Goal: Task Accomplishment & Management: Use online tool/utility

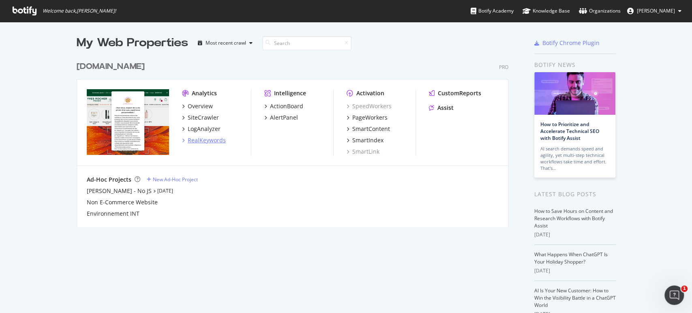
click at [196, 142] on div "RealKeywords" at bounding box center [207, 140] width 38 height 8
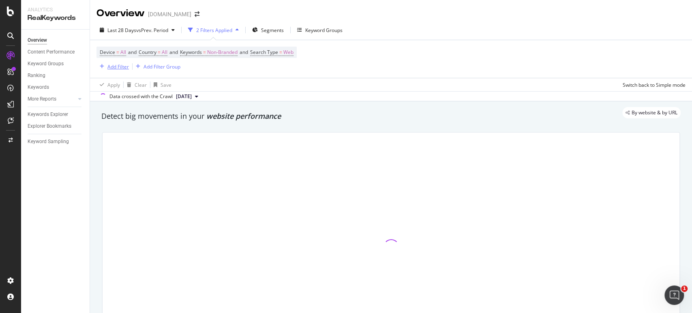
click at [120, 66] on div "Add Filter" at bounding box center [117, 66] width 21 height 7
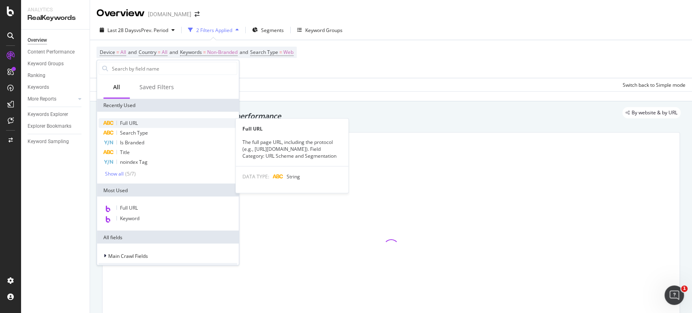
click at [127, 122] on span "Full URL" at bounding box center [129, 123] width 18 height 7
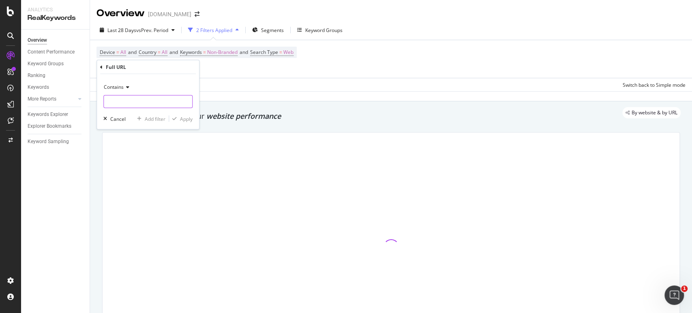
click at [128, 103] on input "text" at bounding box center [148, 101] width 88 height 13
type input "calendrier"
click at [185, 118] on div "Apply" at bounding box center [186, 118] width 13 height 7
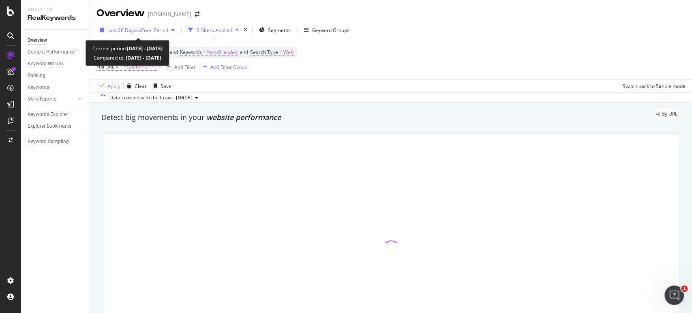
click at [168, 29] on span "vs Prev. Period" at bounding box center [152, 30] width 32 height 7
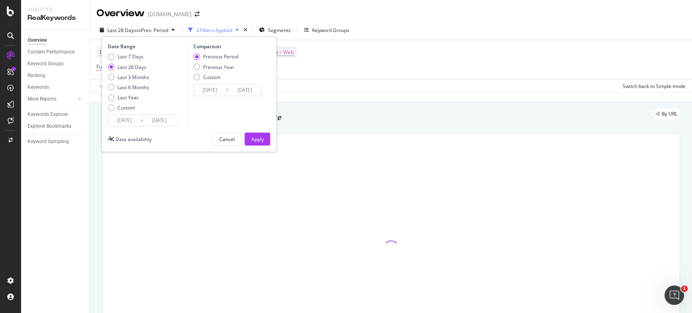
click at [220, 67] on div "Previous Year" at bounding box center [218, 67] width 31 height 7
type input "[DATE]"
drag, startPoint x: 256, startPoint y: 140, endPoint x: 364, endPoint y: 89, distance: 119.2
click at [256, 140] on div "Apply" at bounding box center [257, 139] width 13 height 7
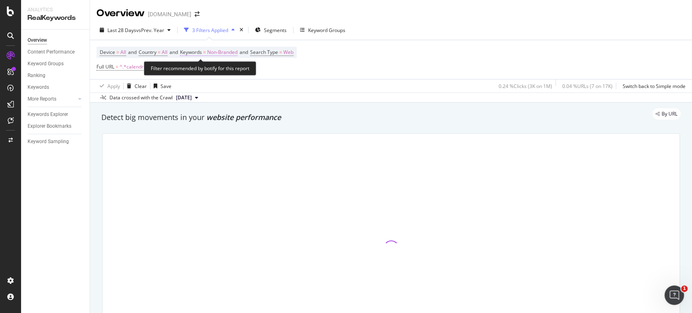
click at [225, 51] on span "Non-Branded" at bounding box center [222, 52] width 30 height 11
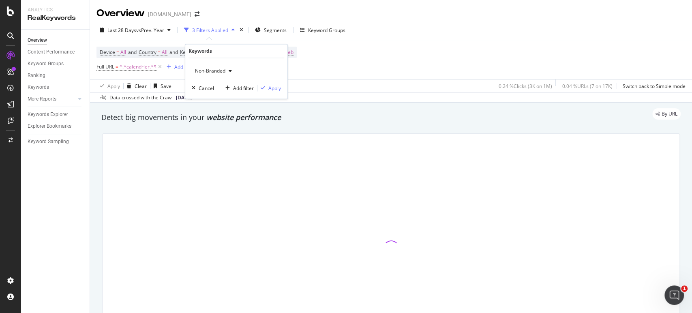
click at [227, 71] on div "button" at bounding box center [230, 71] width 10 height 5
click at [218, 134] on span "All" at bounding box center [240, 134] width 83 height 7
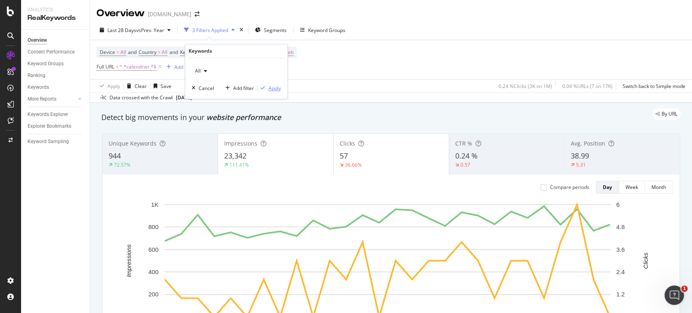
click at [277, 87] on div "Apply" at bounding box center [274, 88] width 13 height 7
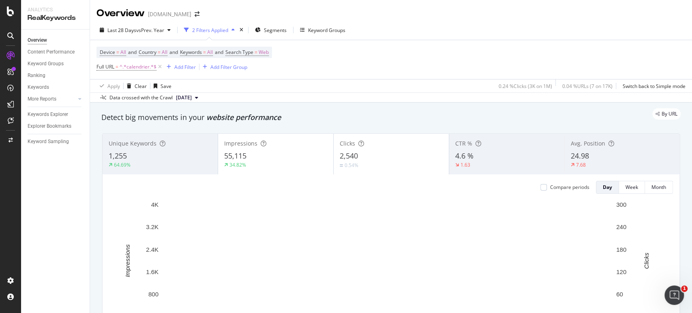
scroll to position [45, 0]
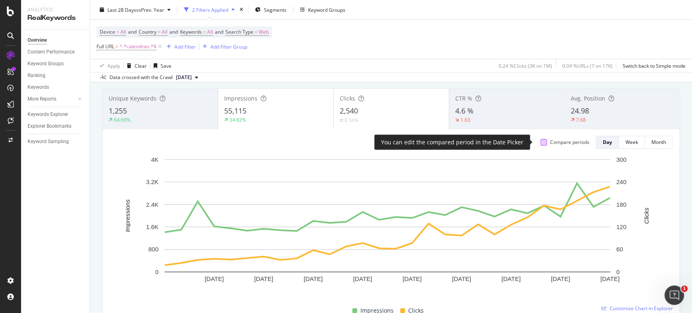
click at [541, 144] on div at bounding box center [544, 142] width 6 height 6
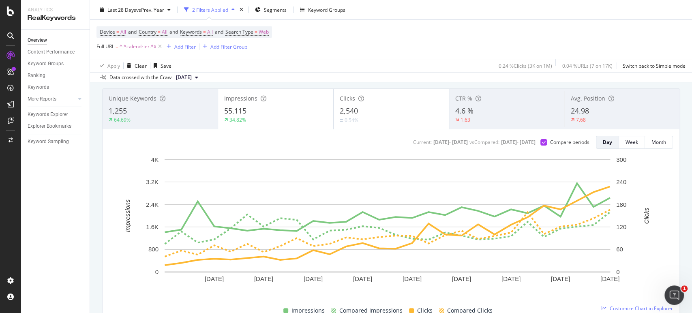
click at [288, 103] on div "Impressions 55,115 34.82%" at bounding box center [275, 109] width 115 height 36
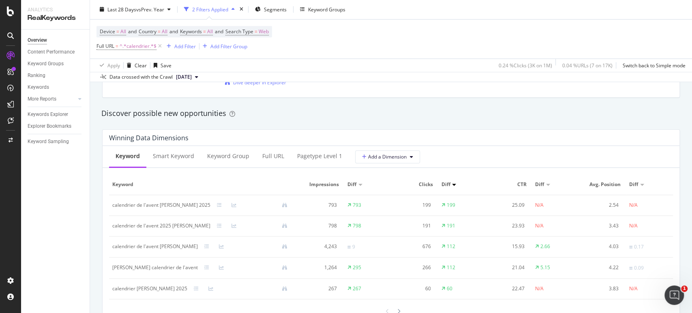
scroll to position [721, 0]
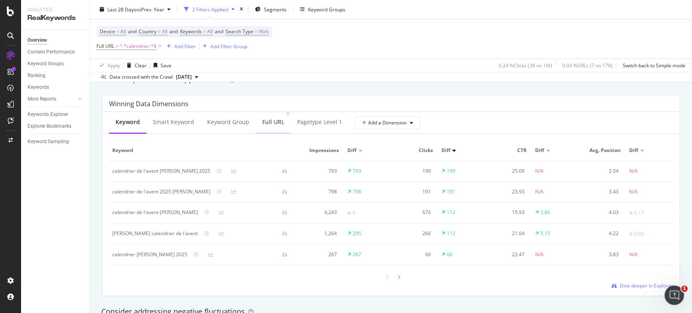
click at [275, 120] on div "Full URL" at bounding box center [273, 122] width 22 height 8
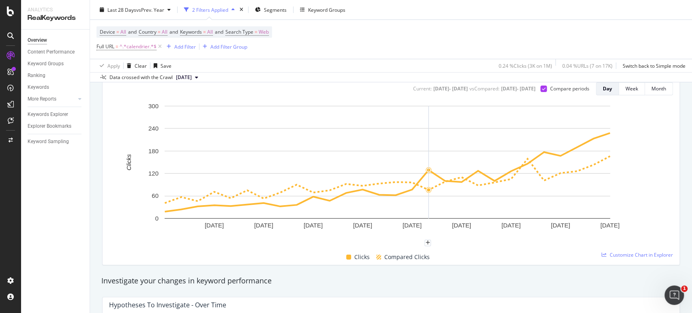
scroll to position [0, 0]
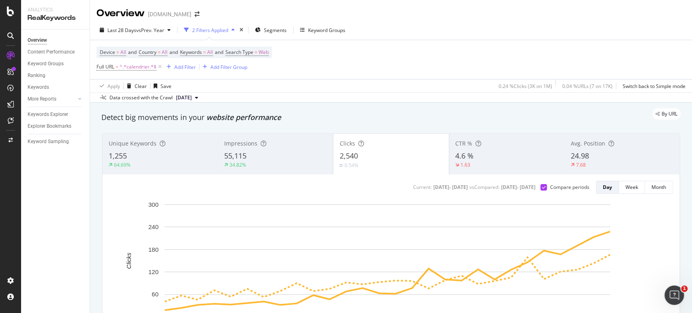
click at [287, 150] on div "Impressions 55,115 34.82%" at bounding box center [275, 154] width 115 height 36
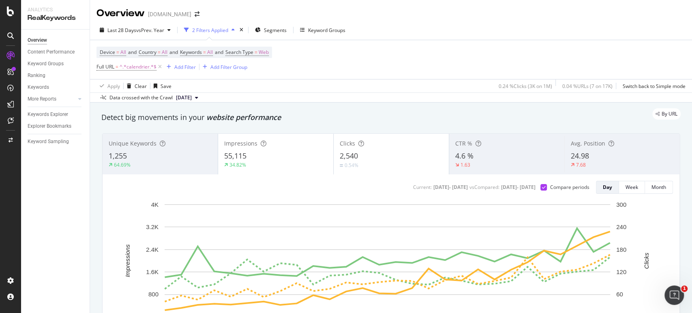
click at [377, 150] on div "Clicks 2,540 0.54%" at bounding box center [391, 154] width 115 height 36
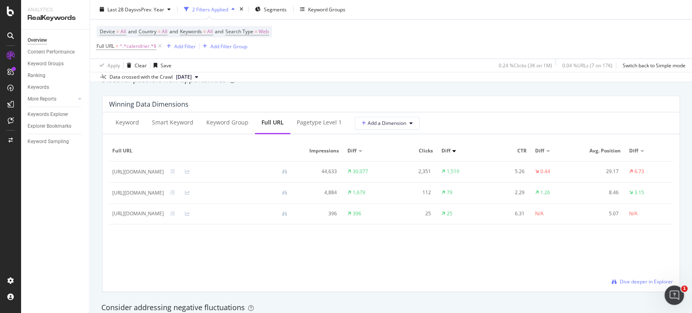
scroll to position [721, 0]
click at [130, 123] on div "Keyword" at bounding box center [128, 122] width 24 height 8
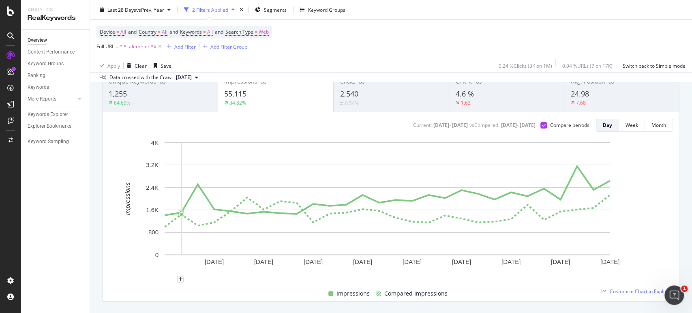
scroll to position [0, 0]
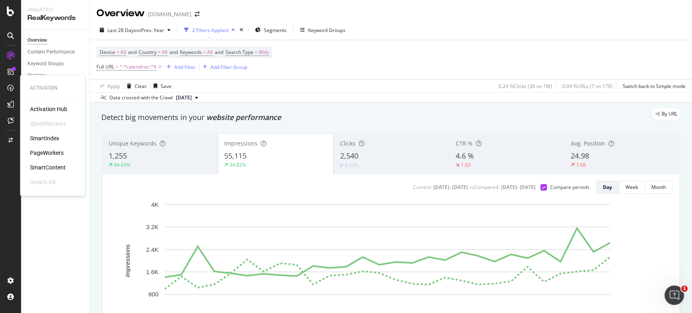
click at [46, 163] on div "SmartContent" at bounding box center [48, 167] width 36 height 8
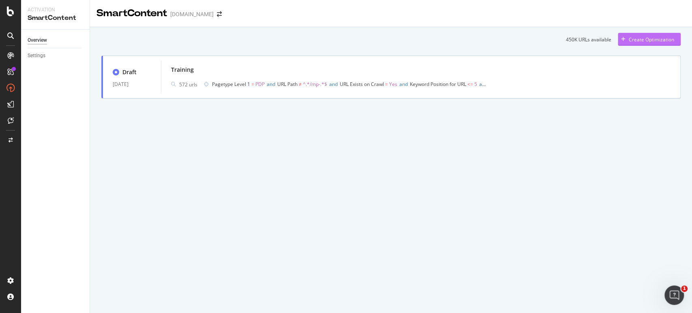
click at [657, 41] on div "Create Optimization" at bounding box center [651, 39] width 45 height 7
